Goal: Information Seeking & Learning: Check status

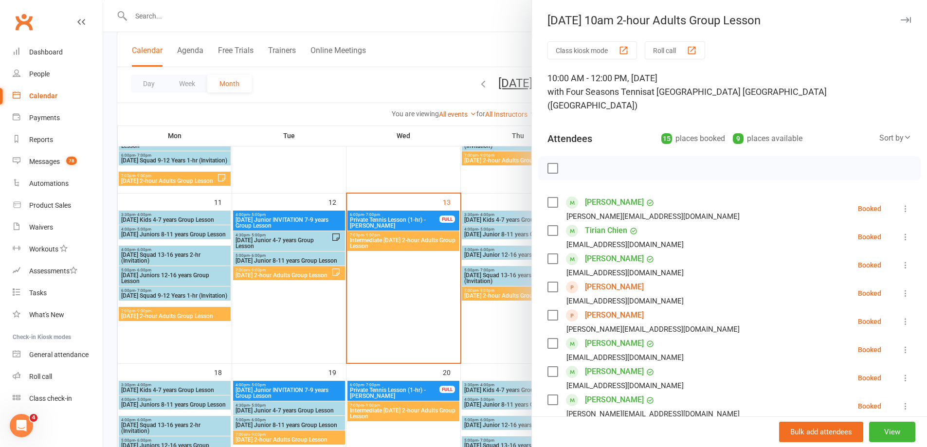
scroll to position [292, 0]
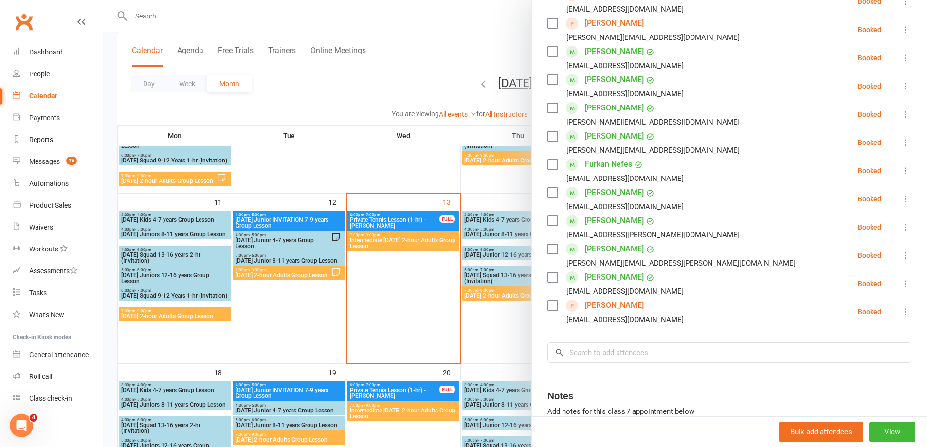
click at [291, 174] on div at bounding box center [515, 223] width 824 height 447
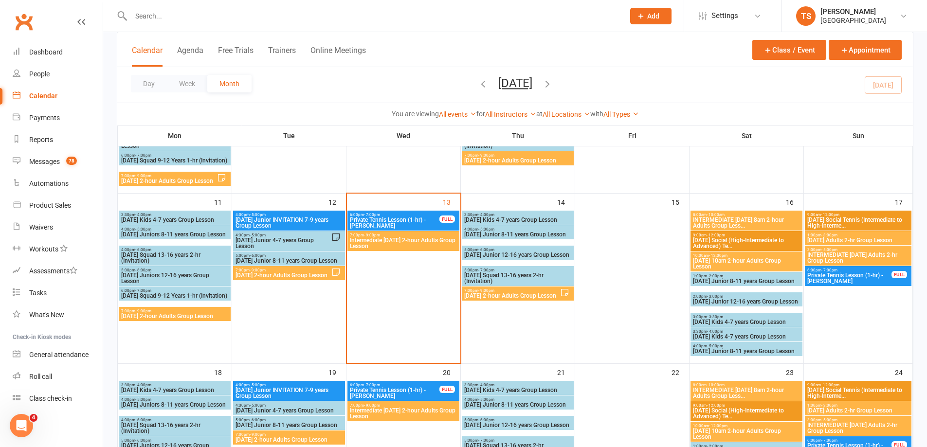
click at [531, 297] on span "[DATE] 2-hour Adults Group Lesson" at bounding box center [512, 296] width 96 height 6
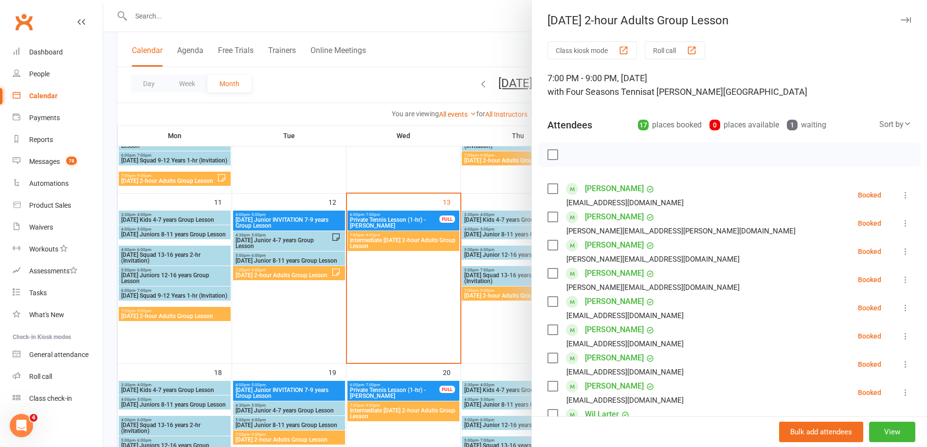
drag, startPoint x: 514, startPoint y: 330, endPoint x: 509, endPoint y: 329, distance: 5.1
click at [511, 330] on div at bounding box center [515, 223] width 824 height 447
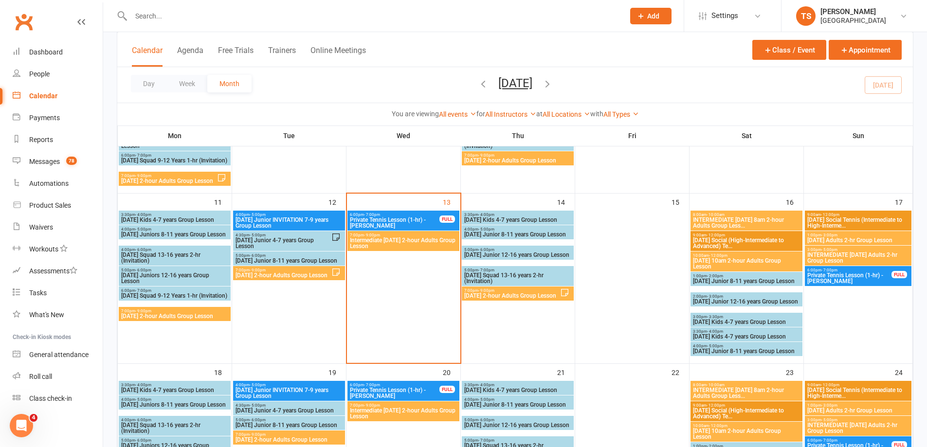
click at [510, 296] on span "[DATE] 2-hour Adults Group Lesson" at bounding box center [512, 296] width 96 height 6
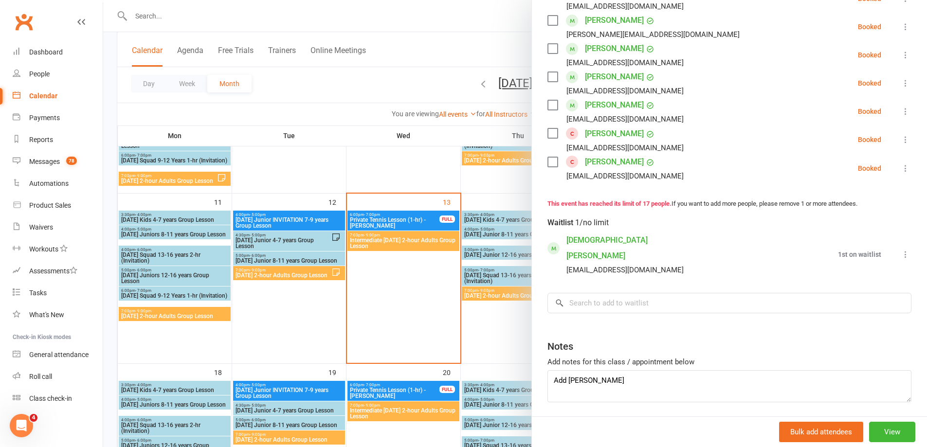
scroll to position [487, 0]
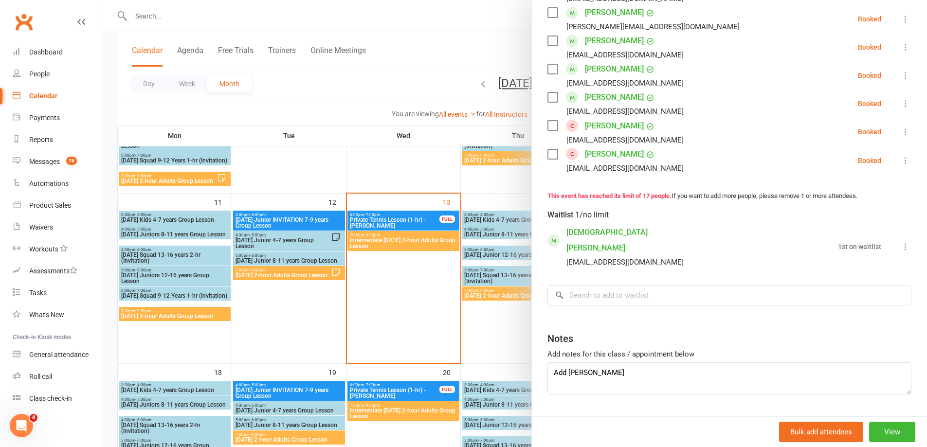
click at [488, 330] on div at bounding box center [515, 223] width 824 height 447
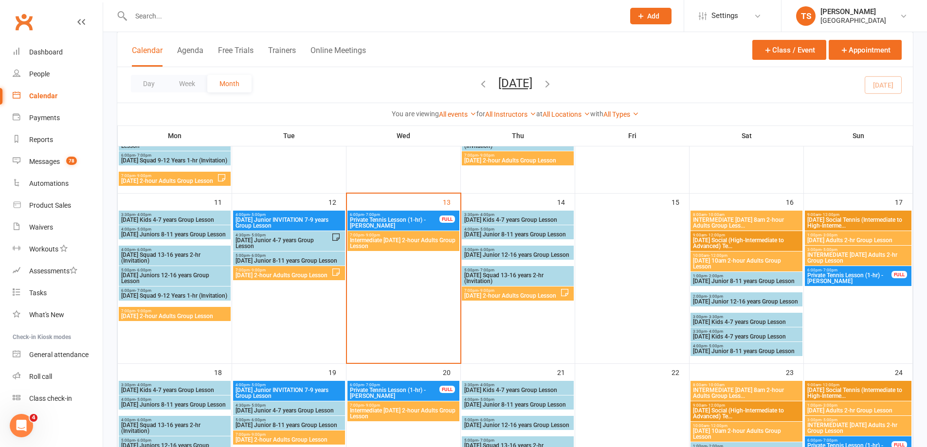
click at [725, 218] on span "INTERMEDIATE [DATE] 8am 2-hour Adults Group Less..." at bounding box center [747, 223] width 108 height 12
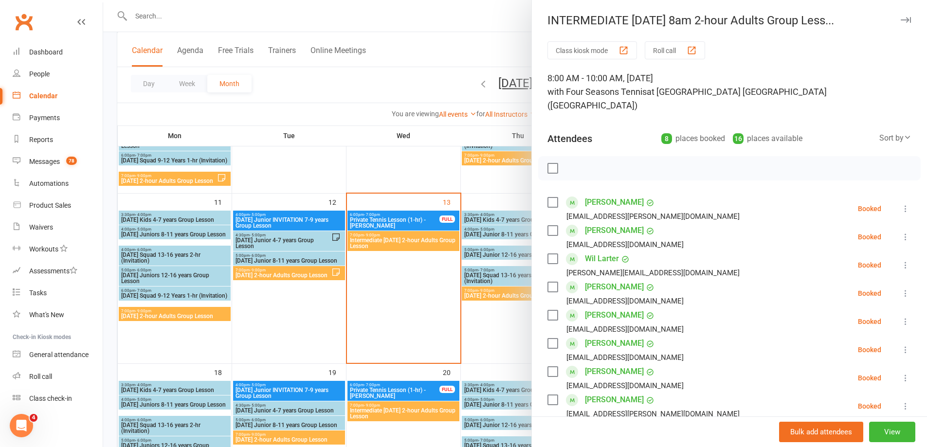
click at [487, 337] on div at bounding box center [515, 223] width 824 height 447
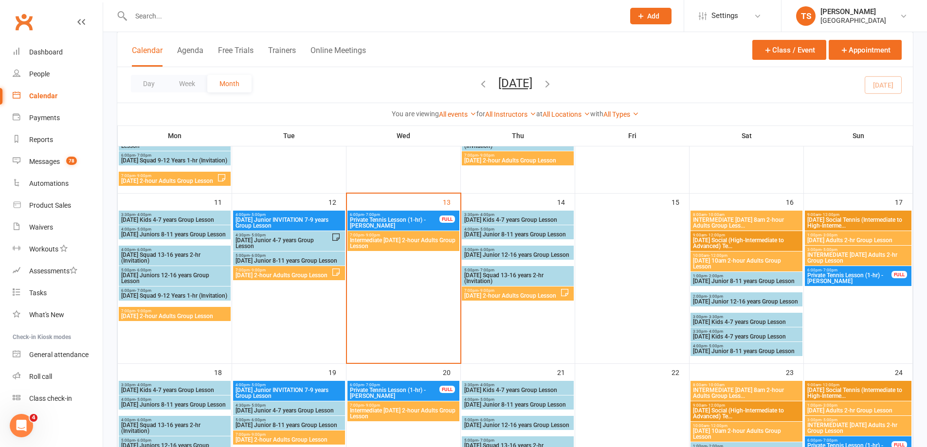
click at [732, 263] on span "[DATE] 10am 2-hour Adults Group Lesson" at bounding box center [747, 264] width 108 height 12
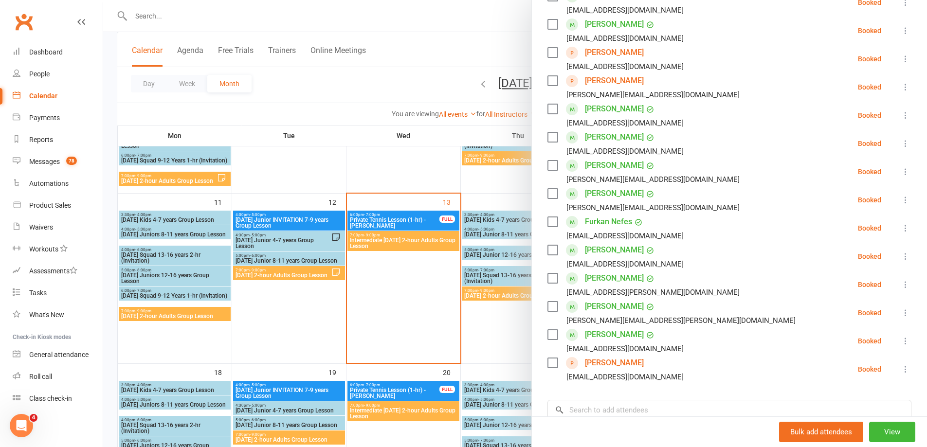
scroll to position [363, 0]
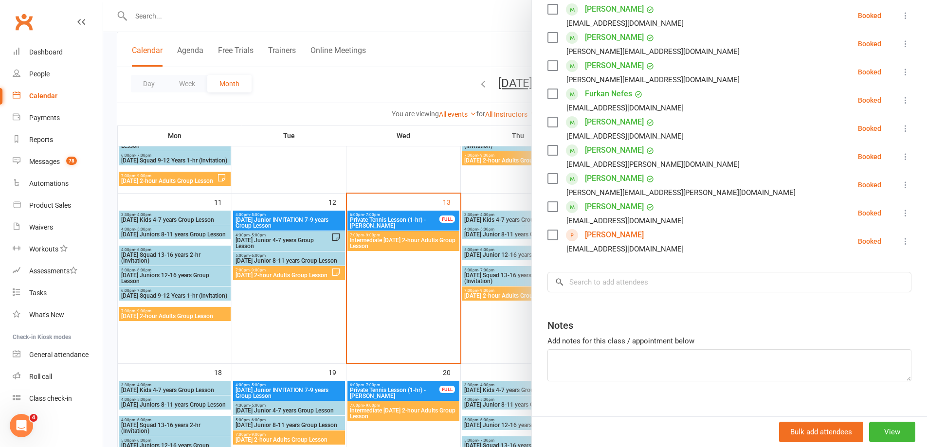
click at [493, 324] on div at bounding box center [515, 223] width 824 height 447
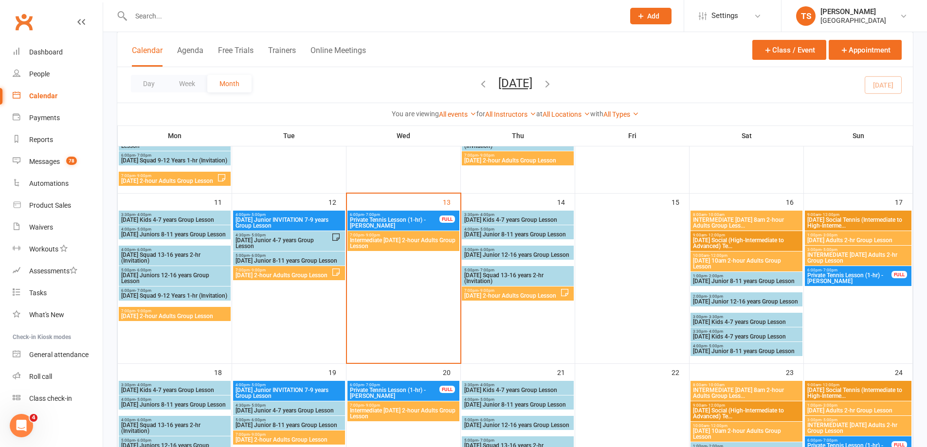
click at [743, 224] on span "INTERMEDIATE [DATE] 8am 2-hour Adults Group Less..." at bounding box center [747, 223] width 108 height 12
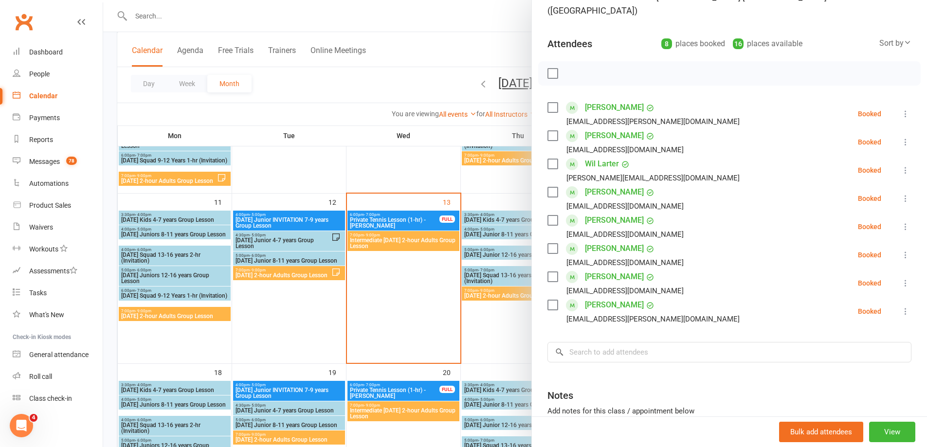
scroll to position [97, 0]
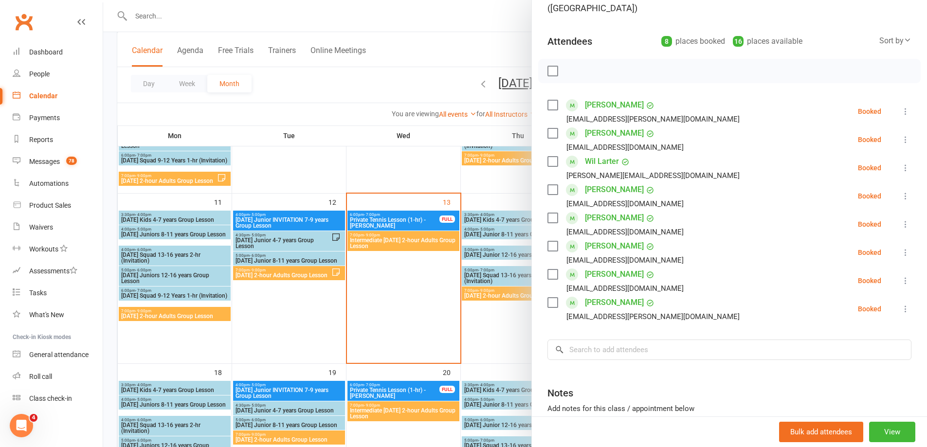
click at [50, 94] on div "Calendar" at bounding box center [43, 96] width 28 height 8
click at [507, 325] on div at bounding box center [515, 223] width 824 height 447
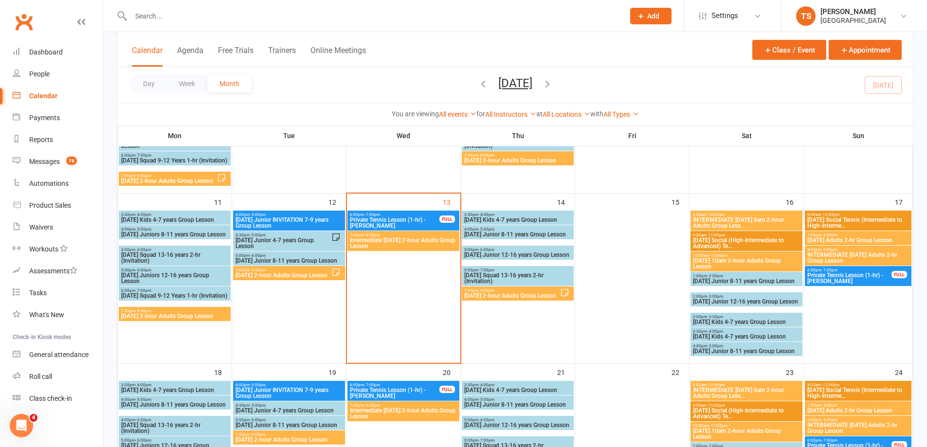
click at [510, 297] on span "[DATE] 2-hour Adults Group Lesson" at bounding box center [512, 296] width 96 height 6
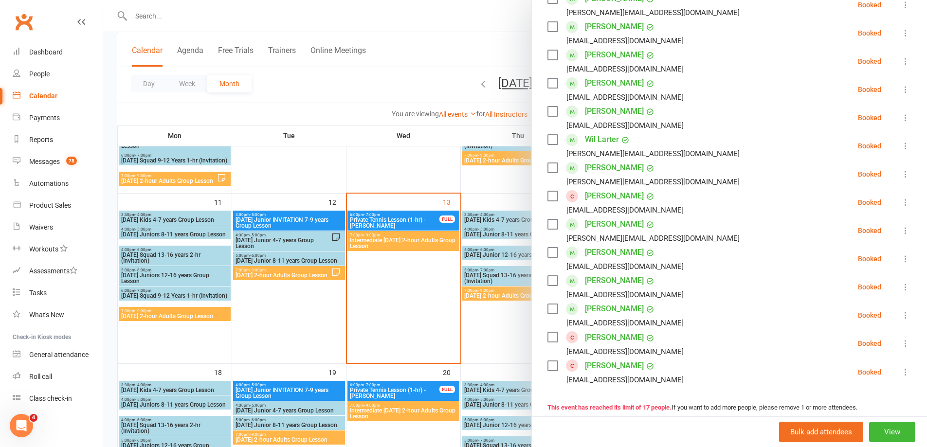
scroll to position [341, 0]
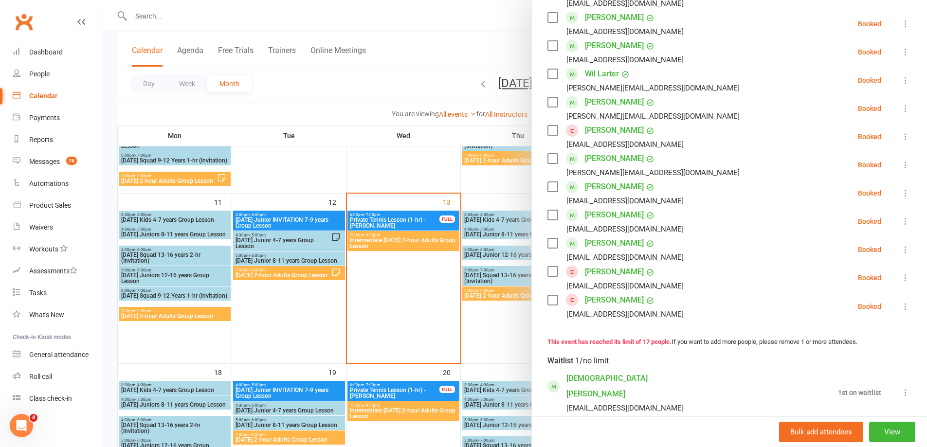
drag, startPoint x: 379, startPoint y: 163, endPoint x: 357, endPoint y: 154, distance: 23.9
click at [379, 163] on div at bounding box center [515, 223] width 824 height 447
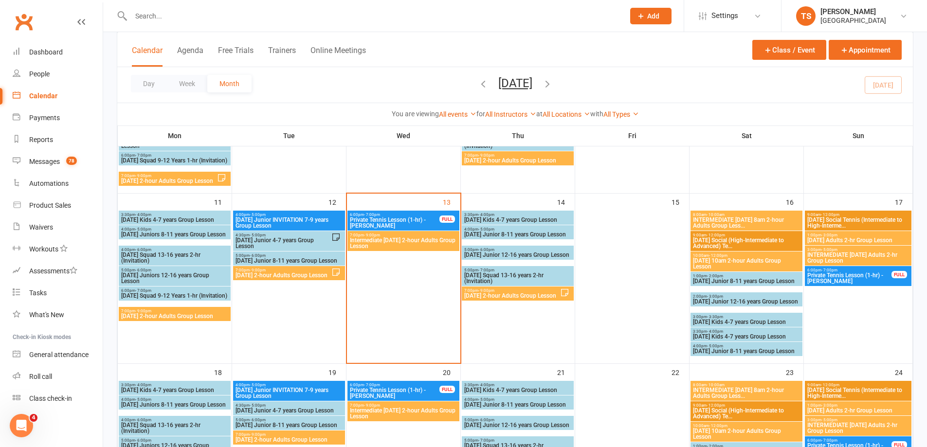
click at [139, 14] on input "text" at bounding box center [373, 16] width 490 height 14
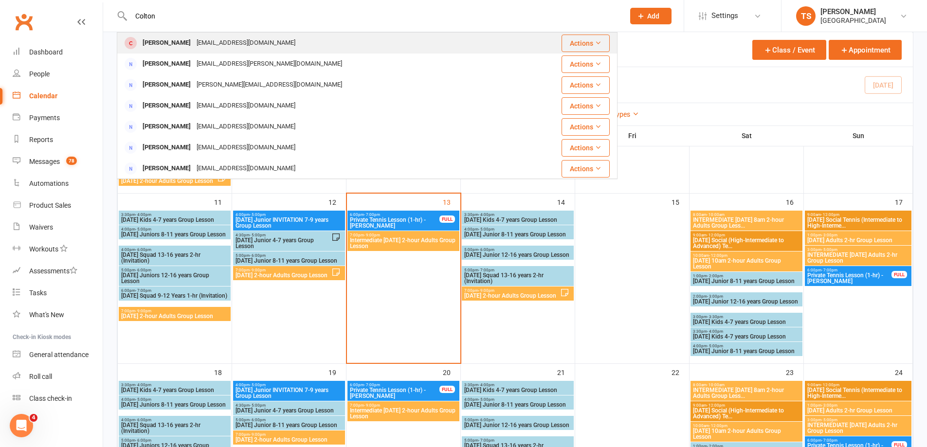
type input "Colton"
click at [214, 41] on div "[EMAIL_ADDRESS][DOMAIN_NAME]" at bounding box center [246, 43] width 105 height 14
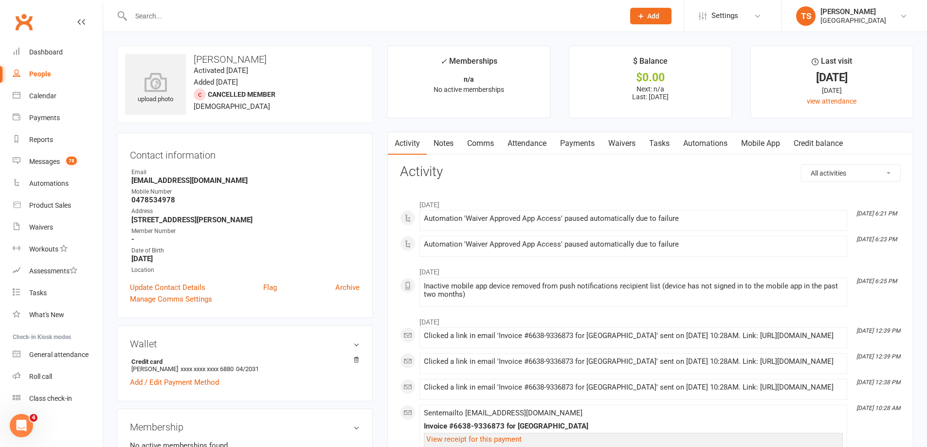
click at [586, 145] on link "Payments" at bounding box center [577, 143] width 48 height 22
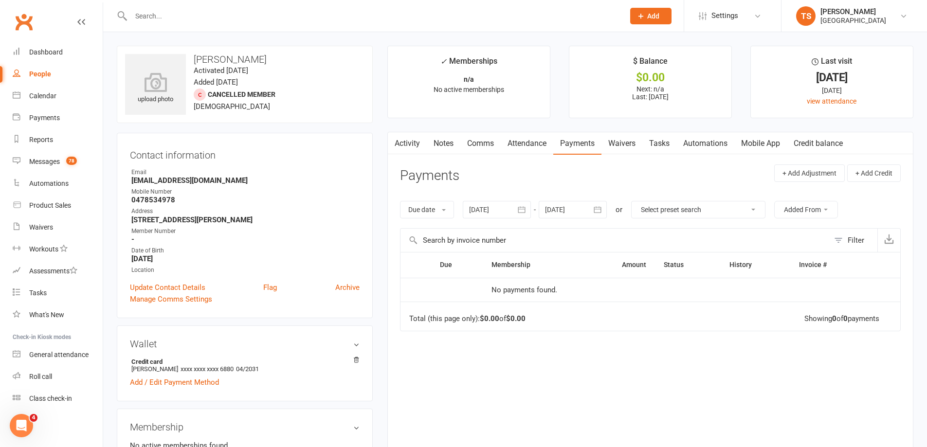
click at [483, 206] on div at bounding box center [497, 210] width 68 height 18
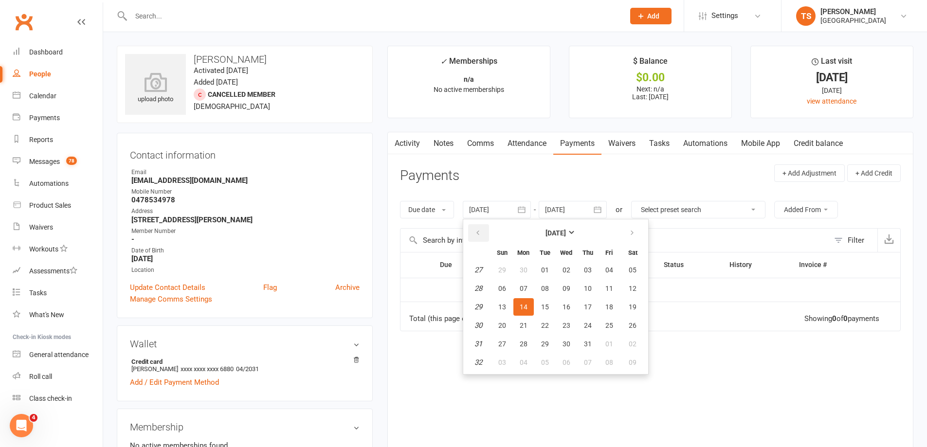
click at [476, 228] on button "button" at bounding box center [478, 233] width 21 height 18
click at [475, 228] on button "button" at bounding box center [478, 233] width 21 height 18
drag, startPoint x: 475, startPoint y: 228, endPoint x: 503, endPoint y: 260, distance: 42.1
click at [475, 228] on button "button" at bounding box center [478, 233] width 21 height 18
click at [503, 288] on span "06" at bounding box center [502, 289] width 8 height 8
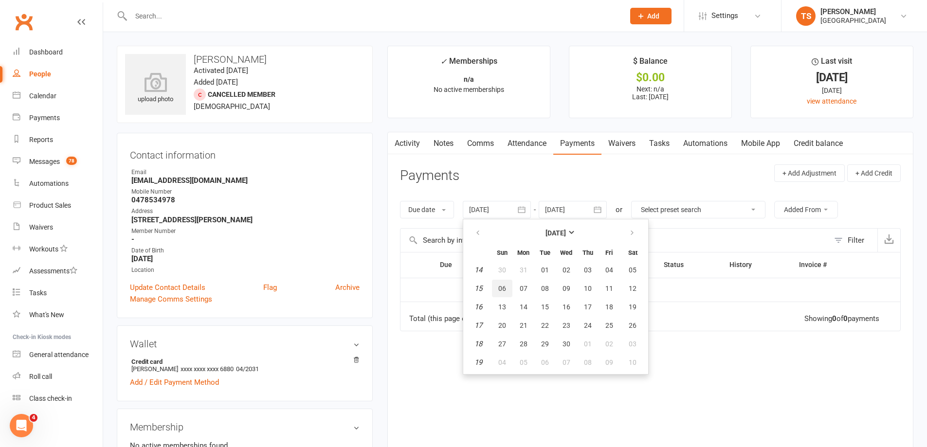
type input "[DATE]"
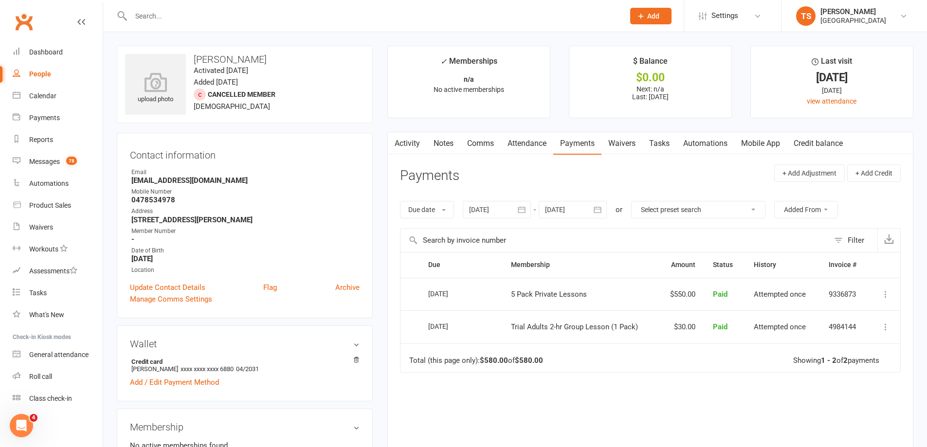
click at [535, 141] on link "Attendance" at bounding box center [527, 143] width 53 height 22
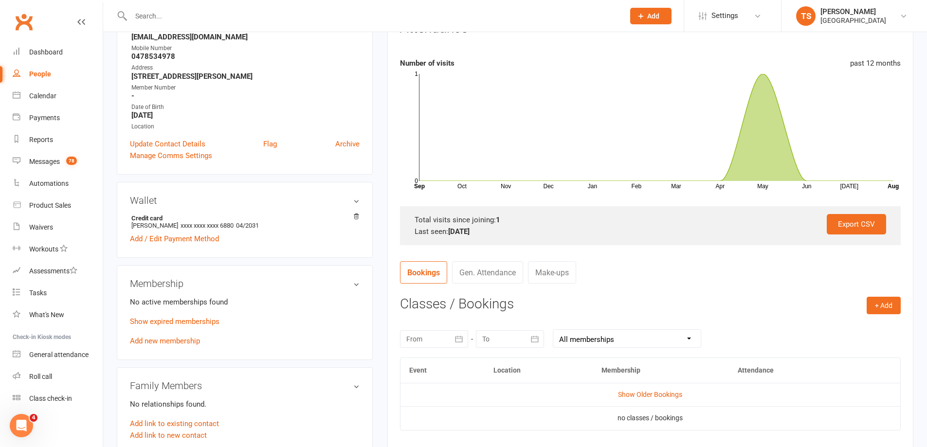
scroll to position [146, 0]
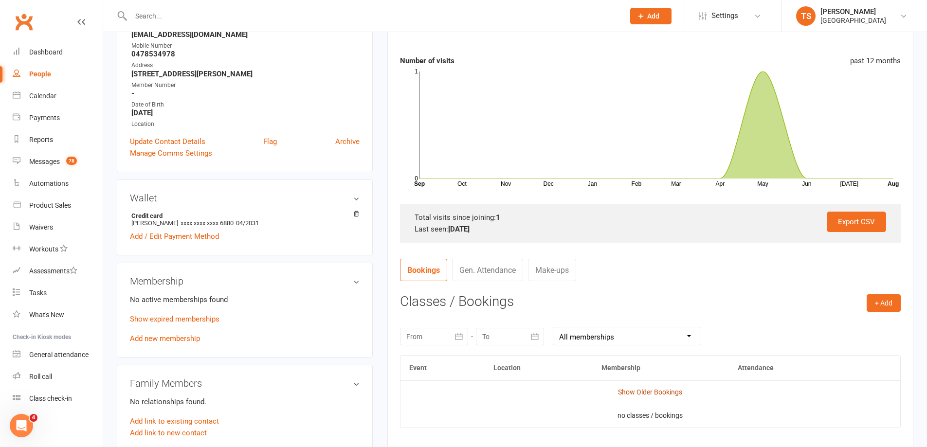
click at [645, 390] on link "Show Older Bookings" at bounding box center [650, 392] width 64 height 8
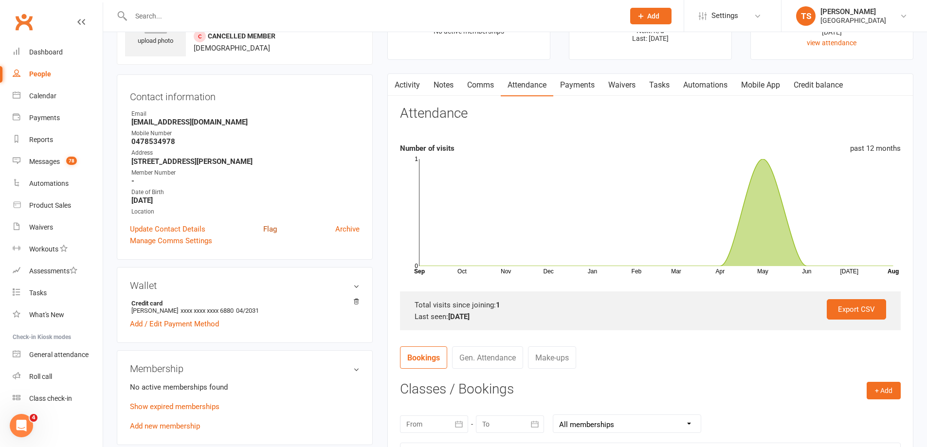
scroll to position [0, 0]
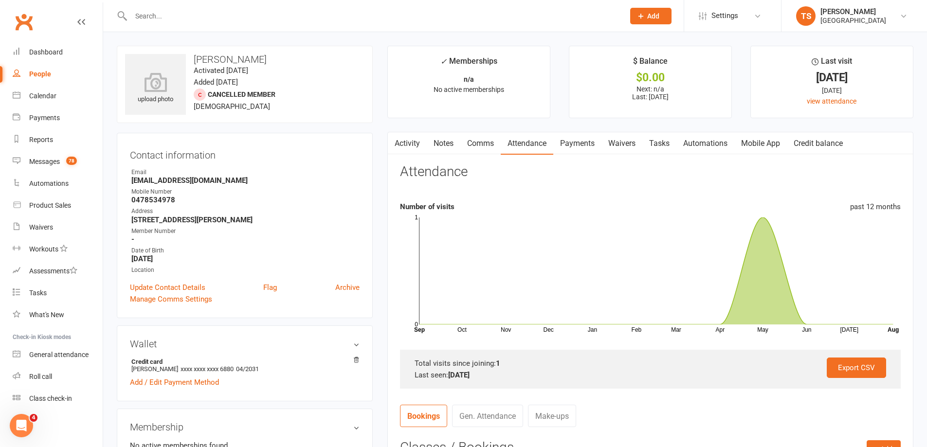
click at [138, 14] on input "text" at bounding box center [373, 16] width 490 height 14
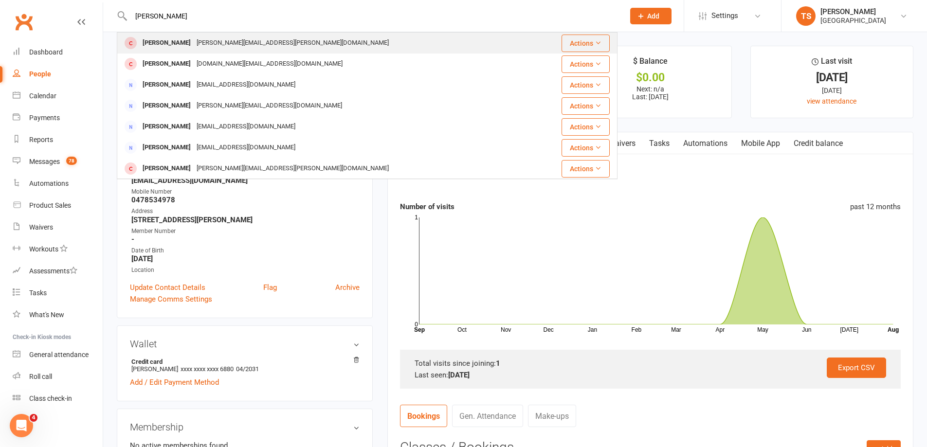
type input "[PERSON_NAME]"
click at [194, 44] on div "[PERSON_NAME][EMAIL_ADDRESS][PERSON_NAME][DOMAIN_NAME]" at bounding box center [293, 43] width 198 height 14
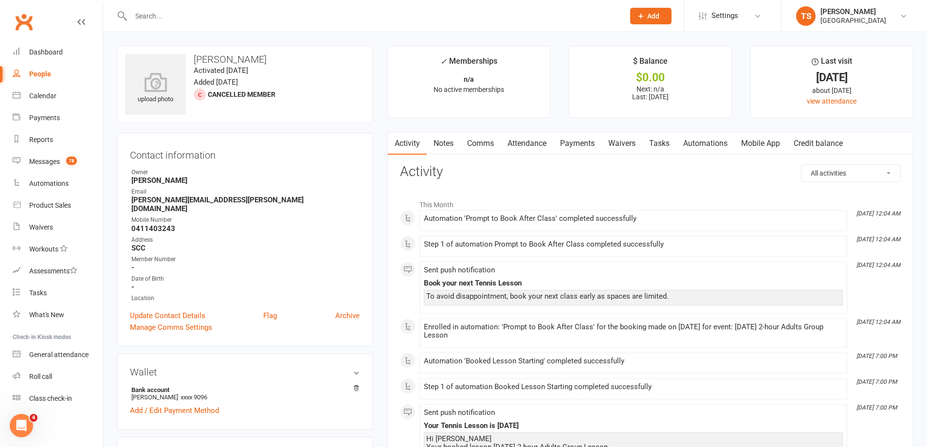
click at [133, 13] on input "text" at bounding box center [373, 16] width 490 height 14
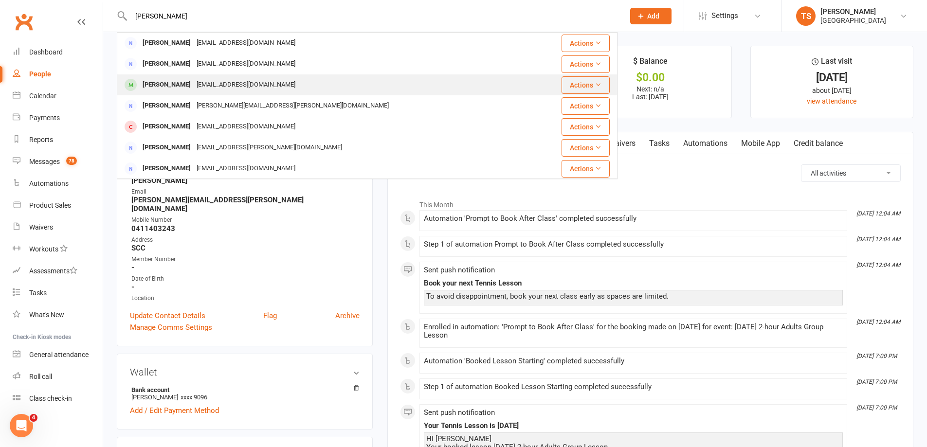
type input "[PERSON_NAME]"
click at [194, 85] on div "[EMAIL_ADDRESS][DOMAIN_NAME]" at bounding box center [246, 85] width 105 height 14
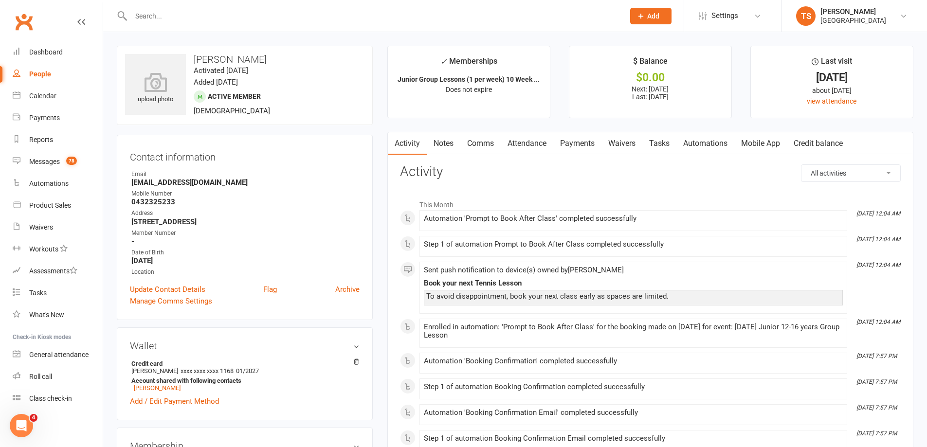
click at [578, 146] on link "Payments" at bounding box center [577, 143] width 48 height 22
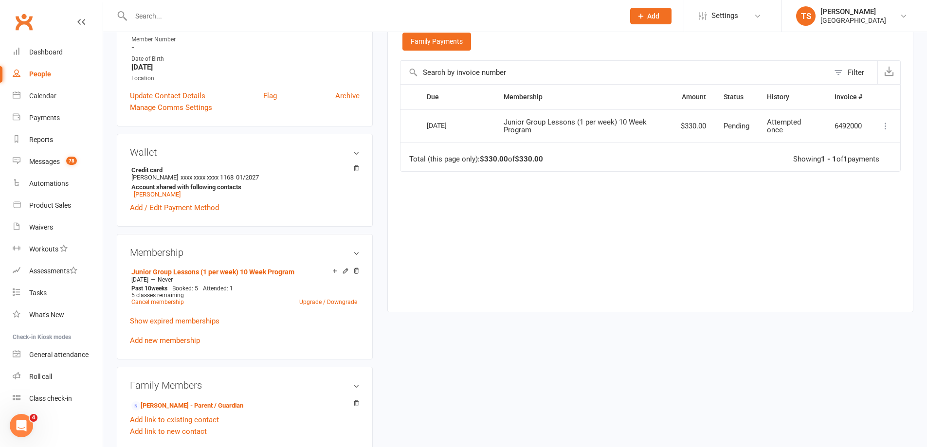
scroll to position [195, 0]
click at [157, 194] on link "[PERSON_NAME]" at bounding box center [157, 193] width 47 height 7
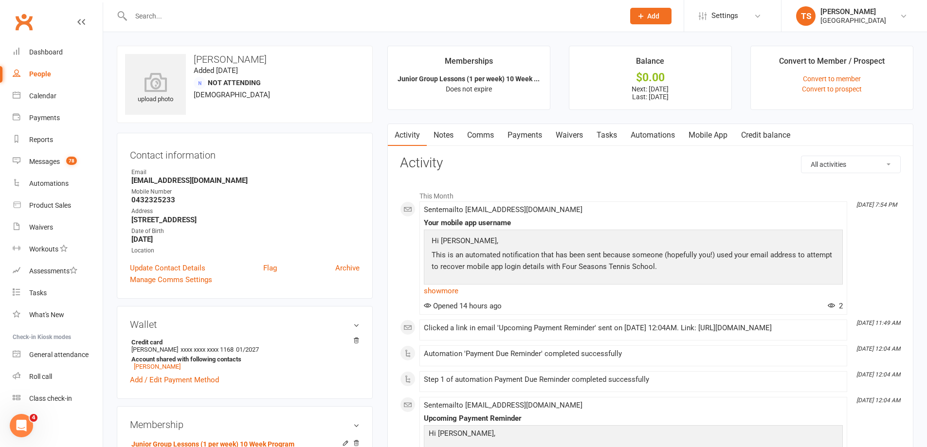
click at [531, 133] on link "Payments" at bounding box center [525, 135] width 48 height 22
